Goal: Check status: Check status

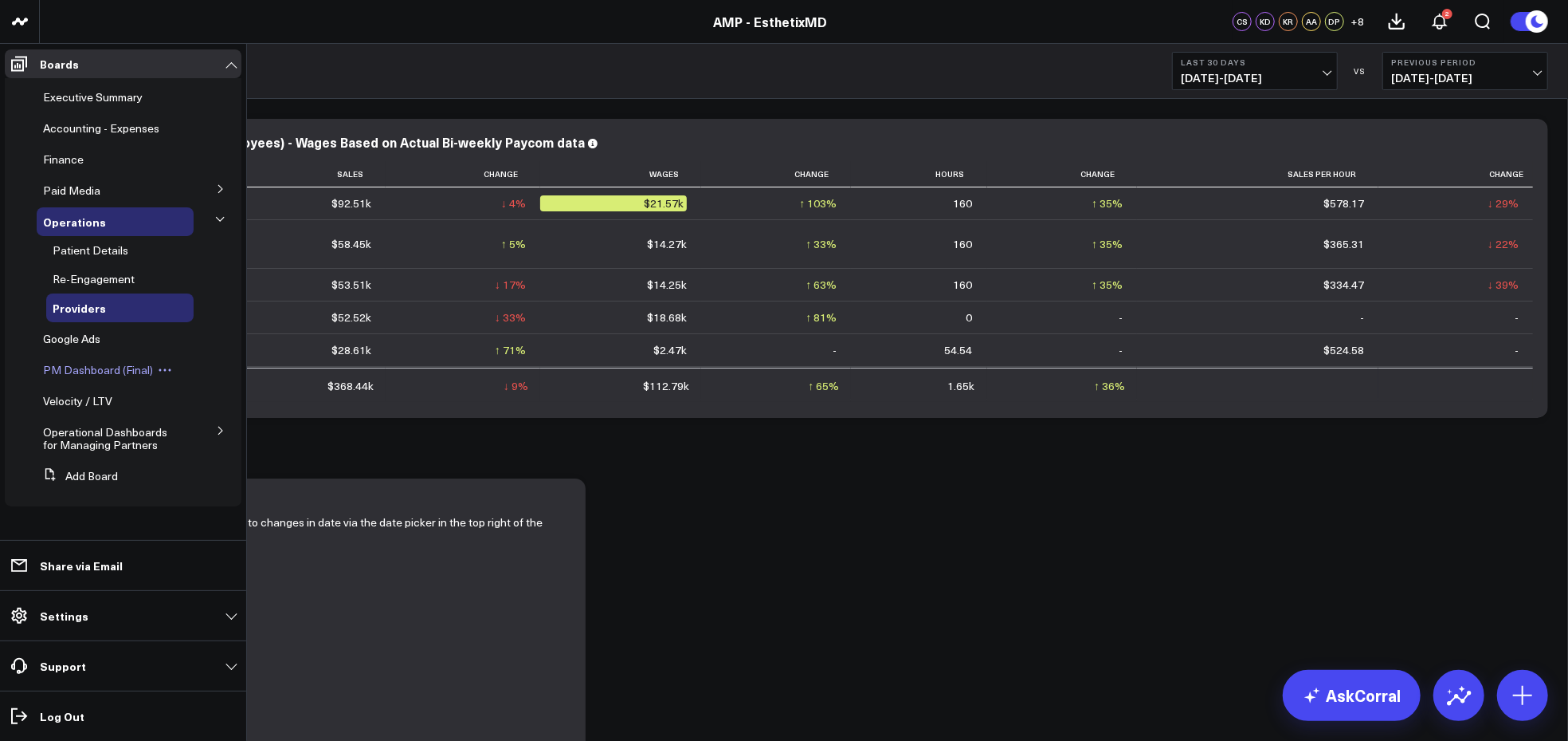
click at [85, 362] on span "PM Dashboard (Final)" at bounding box center [98, 369] width 110 height 15
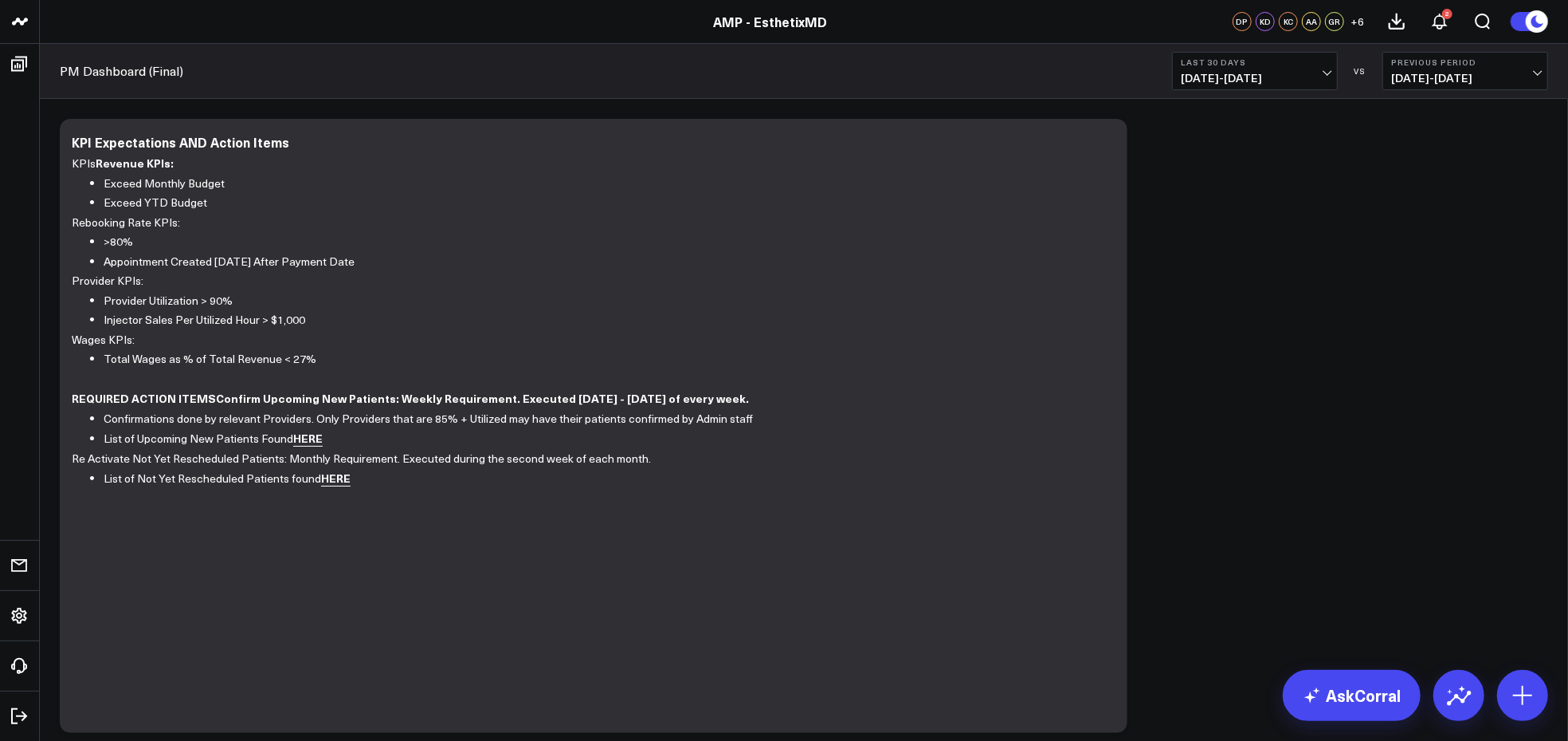
click at [1320, 70] on button "Last 30 Days [DATE] - [DATE]" at bounding box center [1255, 71] width 166 height 38
click at [1241, 503] on link "Custom Dates" at bounding box center [1255, 509] width 164 height 30
select select "7"
select select "2025"
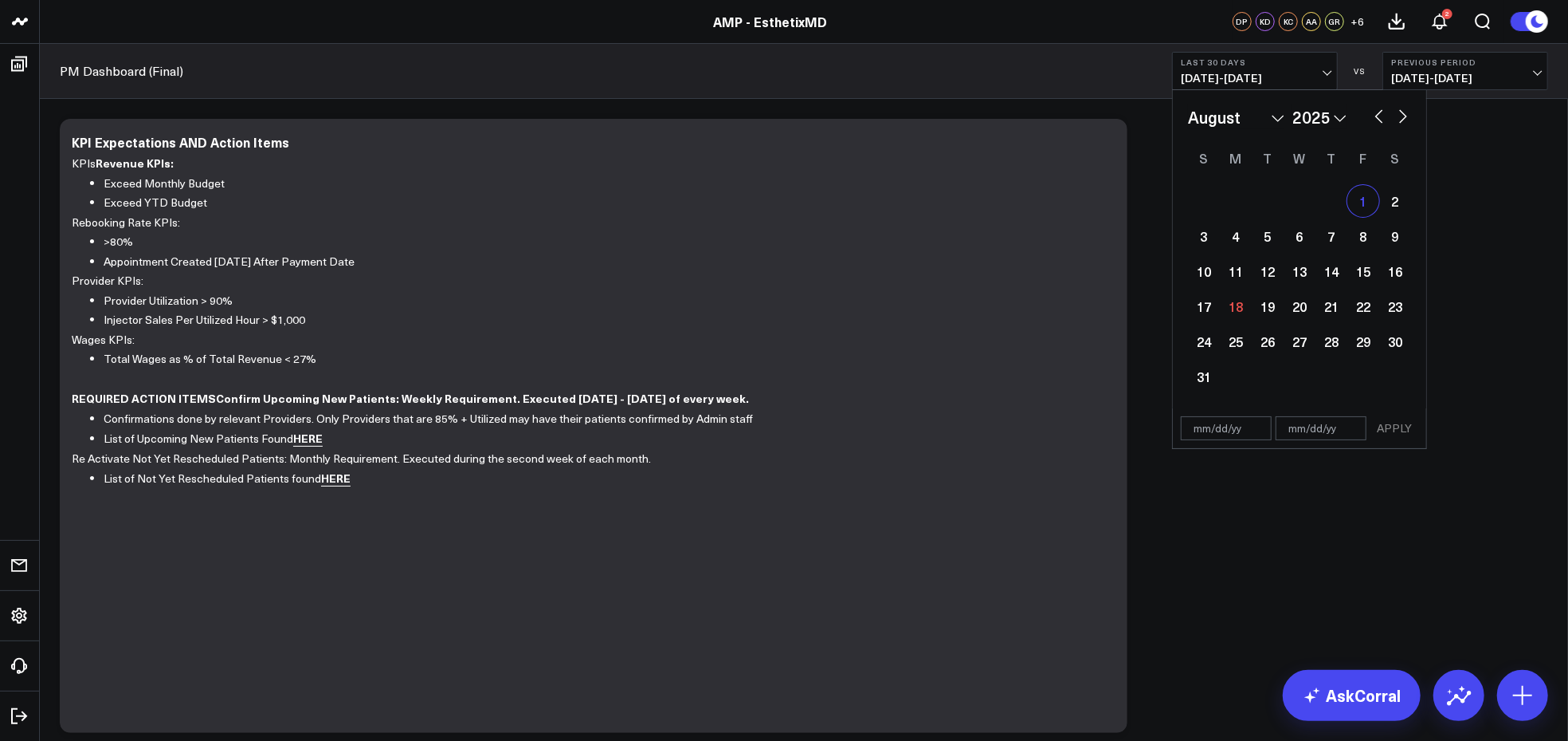
click at [1361, 197] on div "1" at bounding box center [1363, 200] width 32 height 32
type input "[DATE]"
select select "7"
select select "2025"
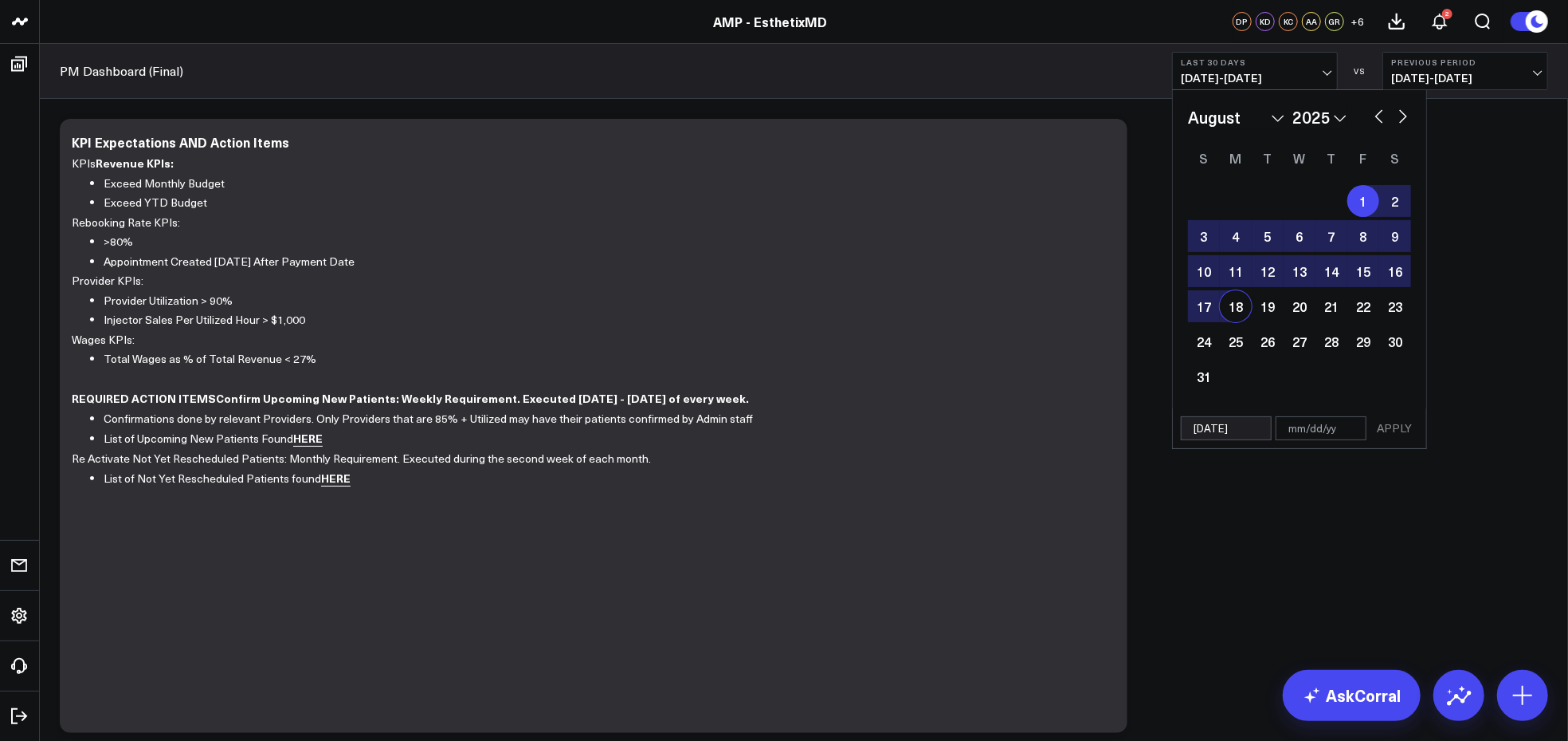
click at [1242, 305] on div "18" at bounding box center [1236, 306] width 32 height 32
type input "[DATE]"
select select "7"
select select "2025"
click at [1397, 428] on button "APPLY" at bounding box center [1394, 428] width 48 height 24
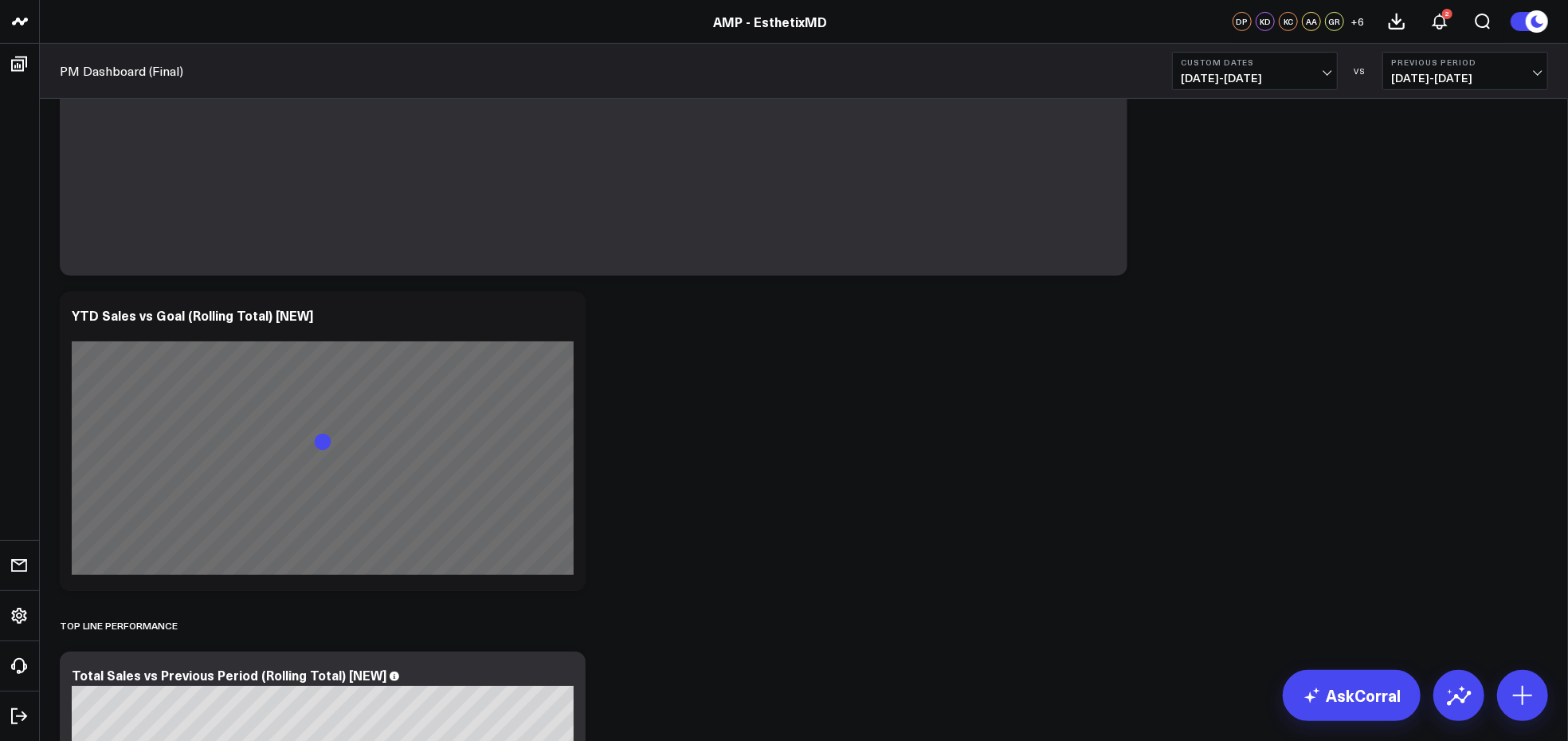
scroll to position [450, 0]
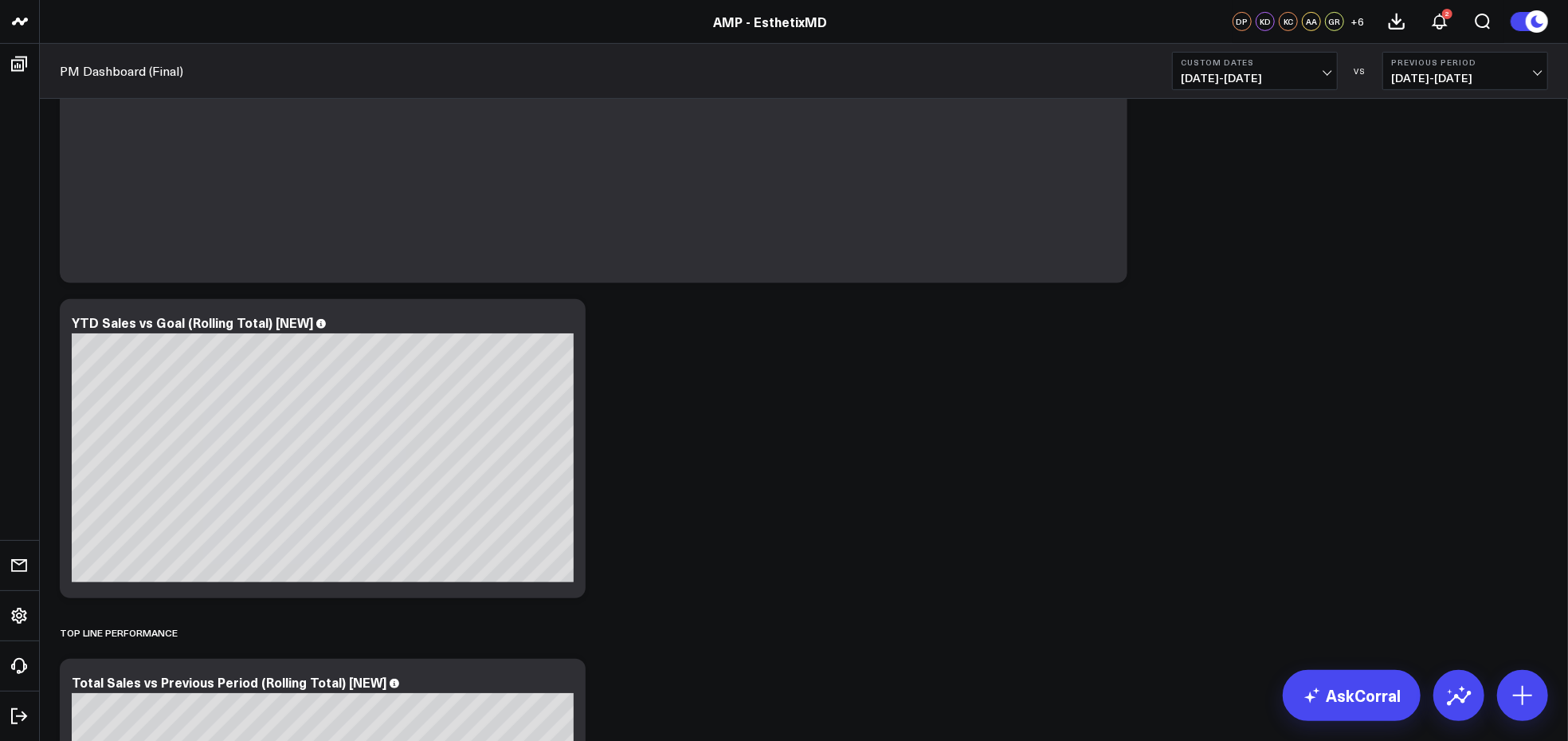
click at [1527, 69] on button "Previous Period [DATE] - [DATE]" at bounding box center [1466, 71] width 166 height 38
click at [1433, 202] on link "No Comparison" at bounding box center [1466, 198] width 164 height 30
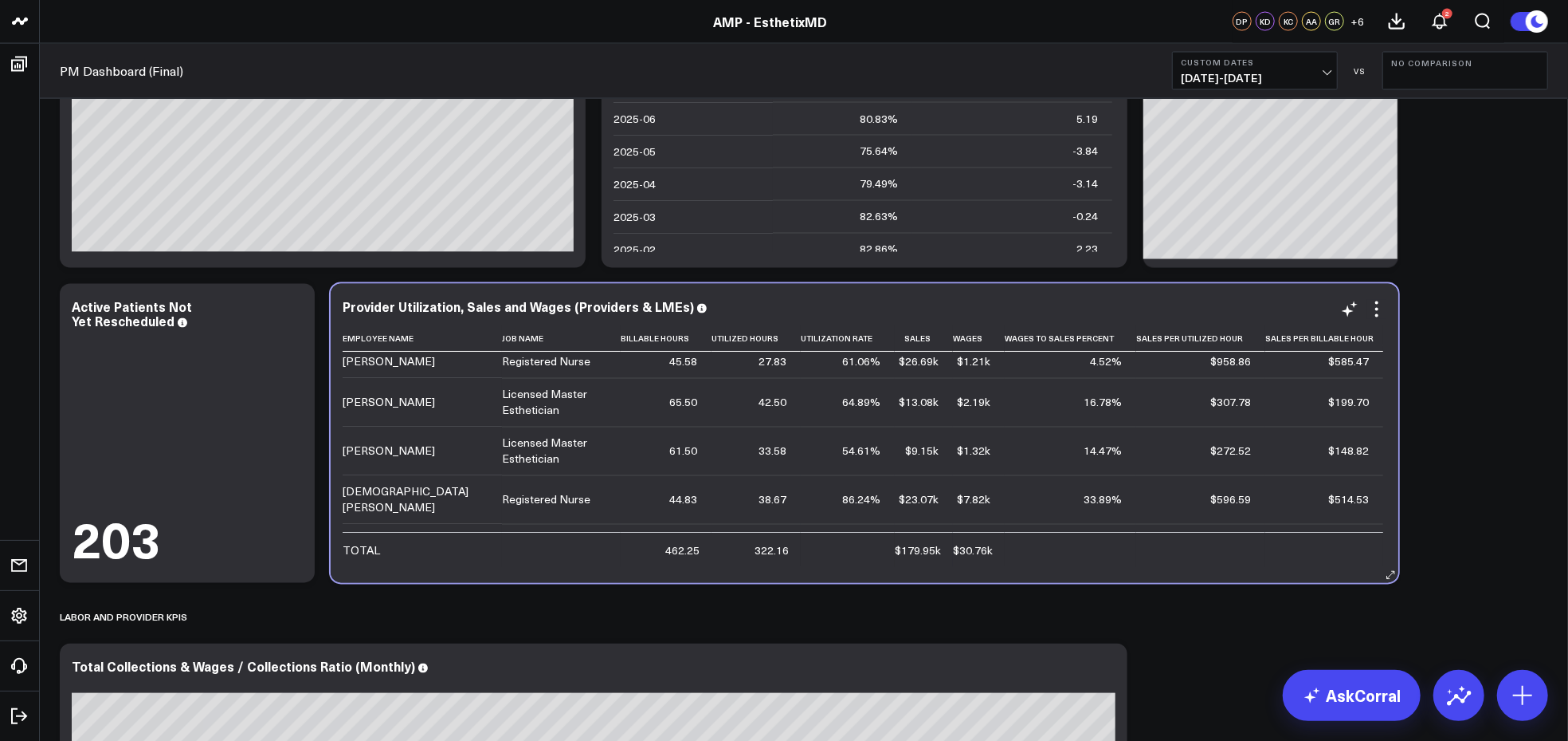
scroll to position [128, 0]
